Goal: Task Accomplishment & Management: Manage account settings

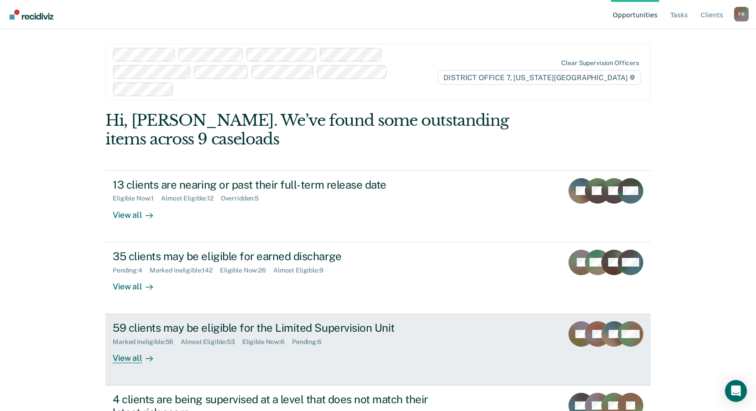
click at [198, 322] on div "59 clients may be eligible for the Limited Supervision Unit" at bounding box center [273, 328] width 320 height 13
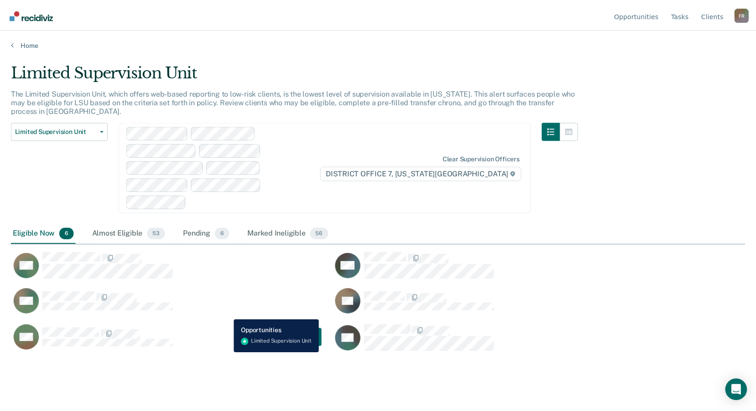
scroll to position [273, 734]
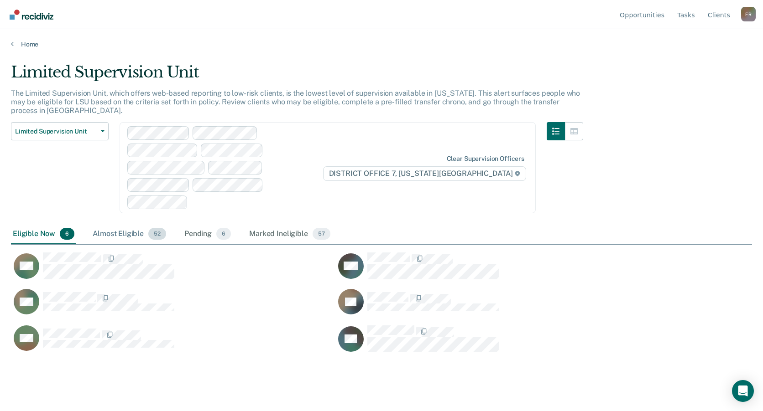
click at [117, 224] on div "Almost Eligible 52" at bounding box center [129, 234] width 77 height 20
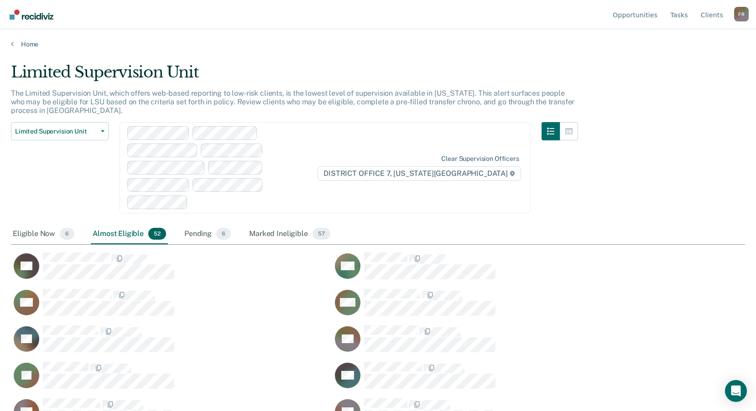
scroll to position [137, 0]
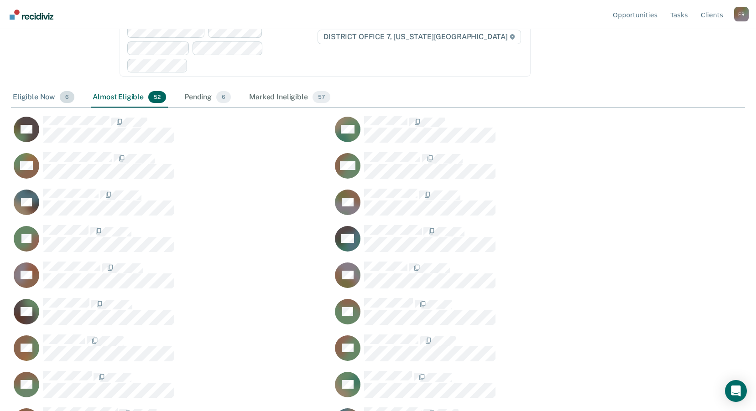
click at [48, 88] on div "Eligible Now 6" at bounding box center [43, 98] width 65 height 20
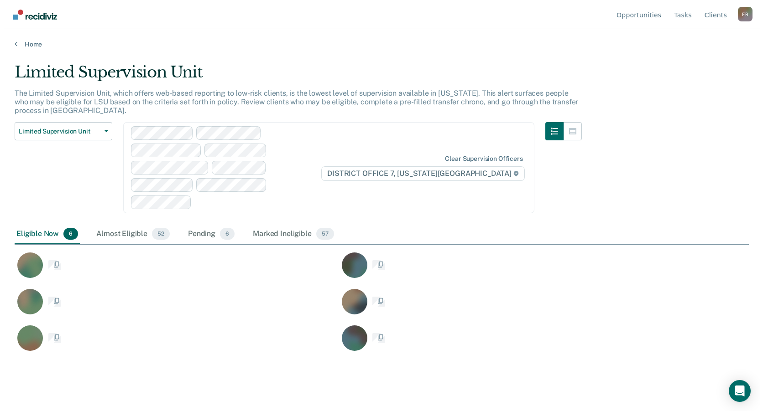
scroll to position [273, 734]
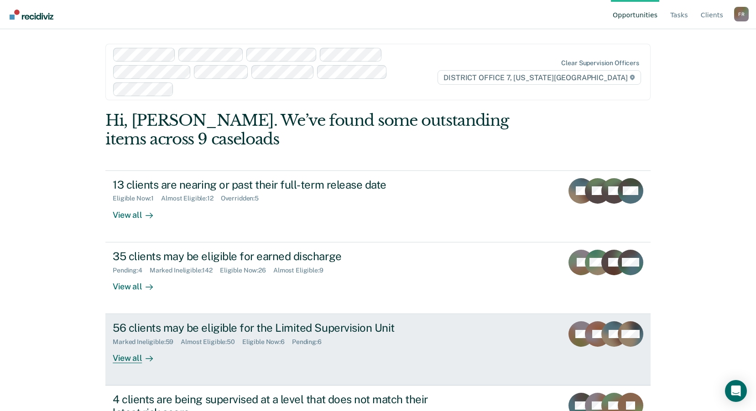
click at [390, 322] on div "56 clients may be eligible for the Limited Supervision Unit" at bounding box center [273, 328] width 320 height 13
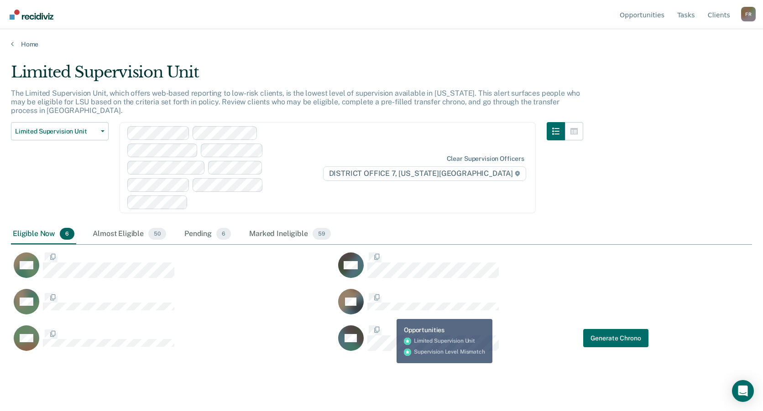
scroll to position [273, 734]
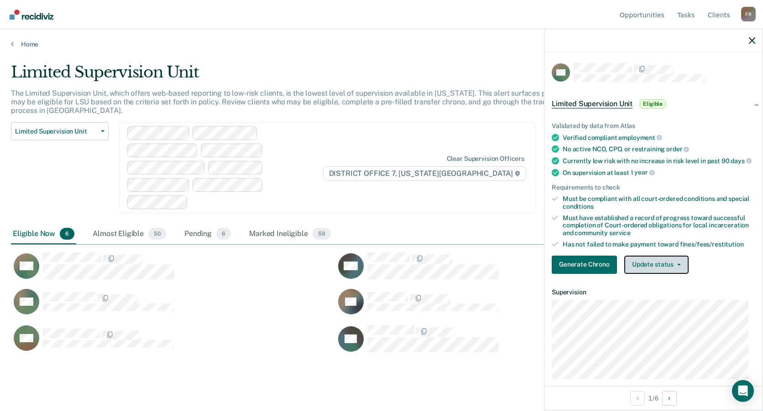
click at [660, 272] on button "Update status" at bounding box center [656, 265] width 64 height 18
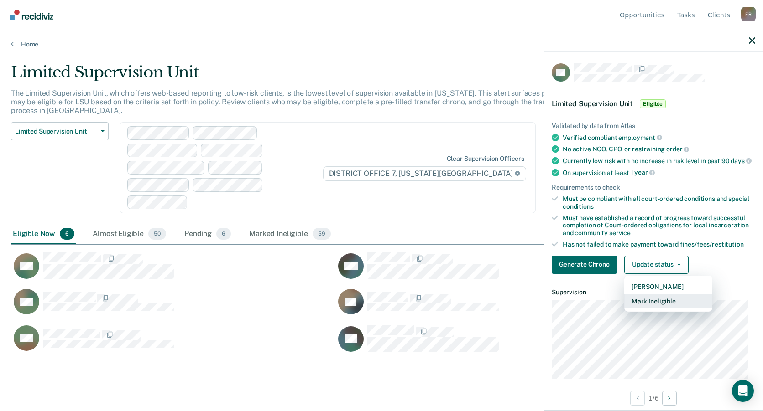
click at [661, 306] on button "Mark Ineligible" at bounding box center [668, 301] width 88 height 15
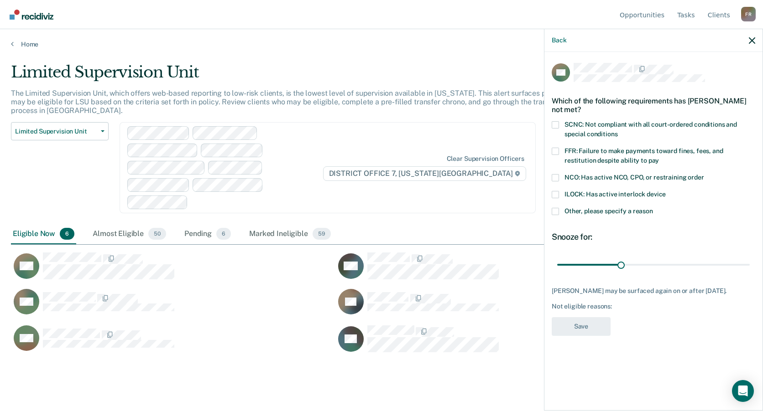
click at [589, 125] on span "SCNC: Not compliant with all court-ordered conditions and special conditions" at bounding box center [650, 129] width 172 height 17
click at [617, 131] on input "SCNC: Not compliant with all court-ordered conditions and special conditions" at bounding box center [617, 131] width 0 height 0
click at [576, 212] on span "Other, please specify a reason" at bounding box center [608, 211] width 88 height 7
click at [653, 208] on input "Other, please specify a reason" at bounding box center [653, 208] width 0 height 0
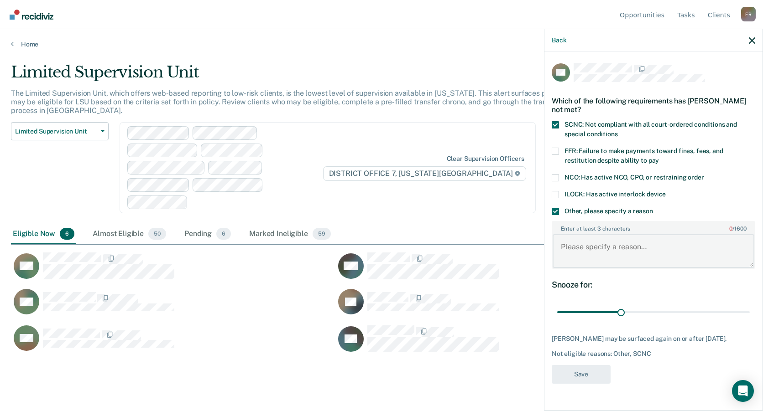
click at [589, 256] on textarea "Enter at least 3 characters 0 / 1600" at bounding box center [653, 251] width 202 height 34
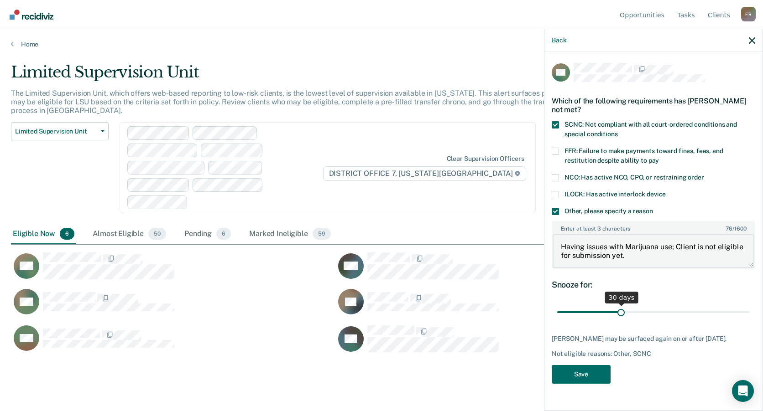
type textarea "Having issues with Marijuana use; Client is not eligible for submission yet."
drag, startPoint x: 621, startPoint y: 311, endPoint x: 764, endPoint y: 307, distance: 142.8
type input "90"
click at [749, 307] on input "range" at bounding box center [653, 313] width 192 height 16
click at [584, 370] on button "Save" at bounding box center [580, 374] width 59 height 19
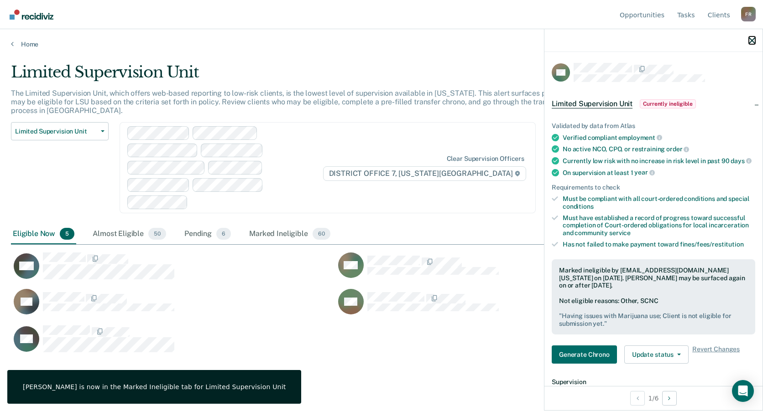
drag, startPoint x: 752, startPoint y: 39, endPoint x: 741, endPoint y: 65, distance: 28.6
click at [752, 39] on icon "button" at bounding box center [751, 40] width 6 height 6
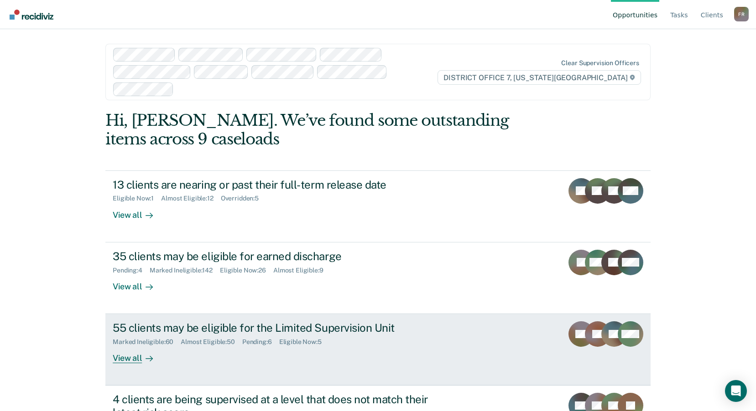
click at [193, 338] on div "Almost Eligible : 50" at bounding box center [212, 342] width 62 height 8
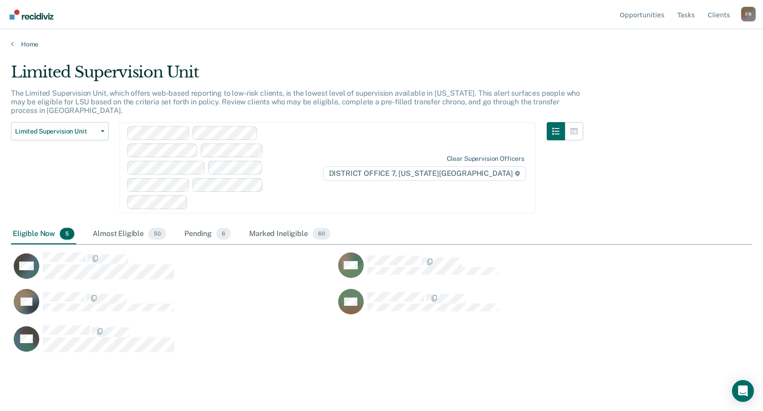
scroll to position [273, 734]
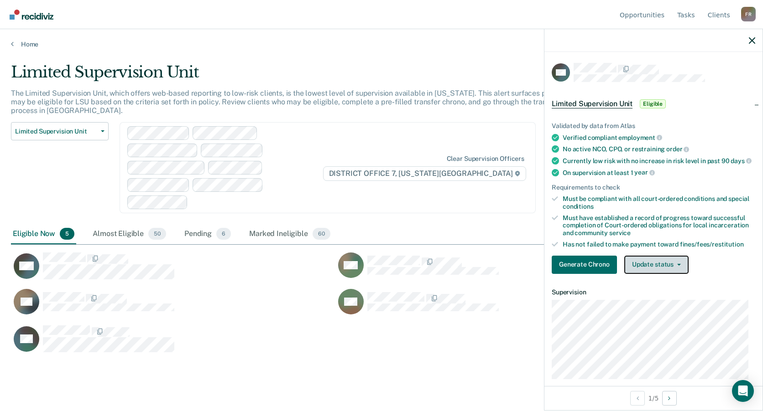
click at [649, 267] on button "Update status" at bounding box center [656, 265] width 64 height 18
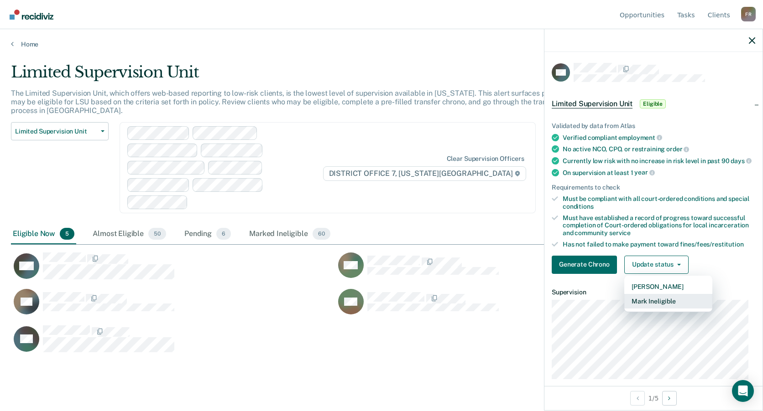
click at [649, 305] on button "Mark Ineligible" at bounding box center [668, 301] width 88 height 15
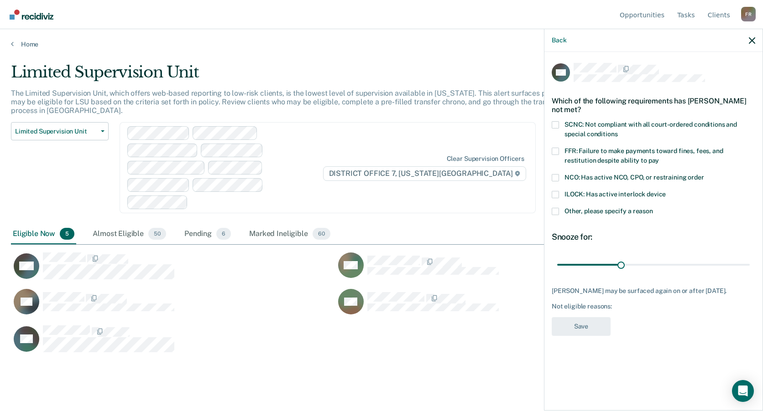
click at [602, 178] on span "NCO: Has active NCO, CPO, or restraining order" at bounding box center [634, 177] width 140 height 7
click at [704, 174] on input "NCO: Has active NCO, CPO, or restraining order" at bounding box center [704, 174] width 0 height 0
drag, startPoint x: 621, startPoint y: 262, endPoint x: 764, endPoint y: 275, distance: 143.8
type input "90"
click at [749, 273] on input "range" at bounding box center [653, 265] width 192 height 16
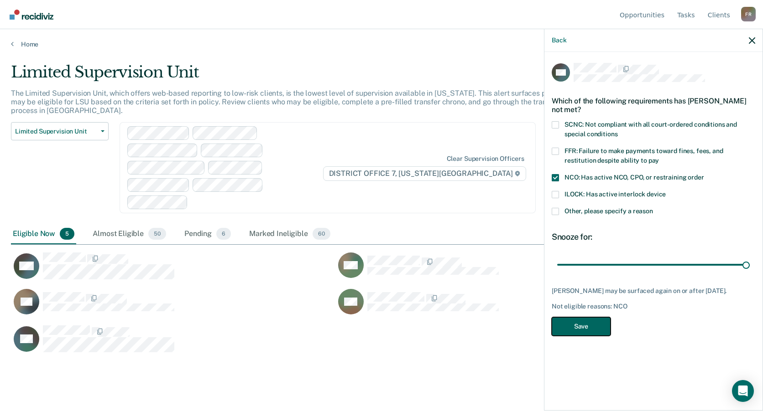
click at [579, 326] on button "Save" at bounding box center [580, 326] width 59 height 19
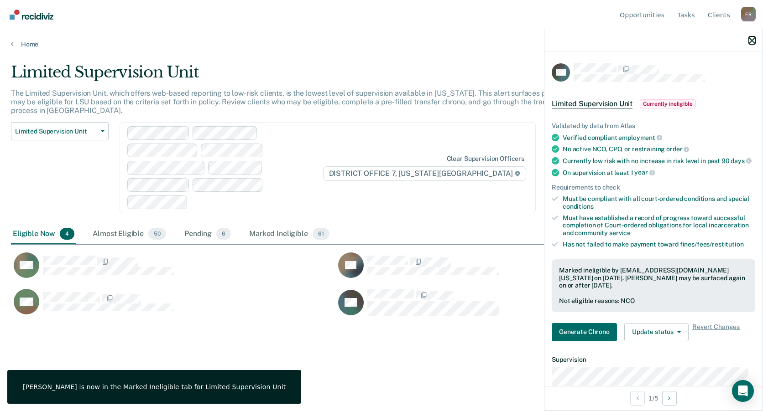
drag, startPoint x: 750, startPoint y: 39, endPoint x: 745, endPoint y: 39, distance: 5.0
click at [750, 39] on icon "button" at bounding box center [751, 40] width 6 height 6
